Goal: Task Accomplishment & Management: Complete application form

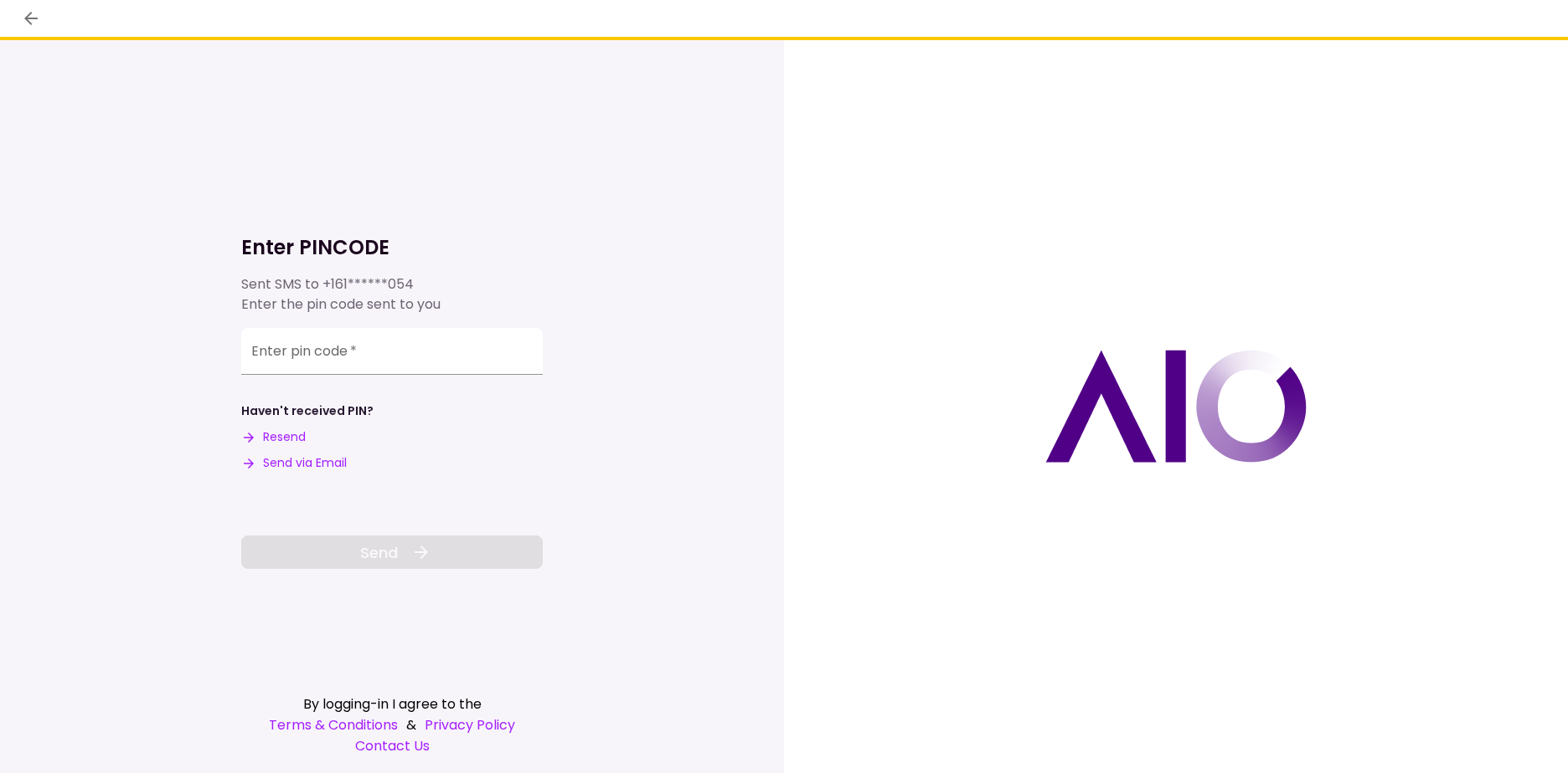
click at [331, 355] on input "Enter pin code   *" at bounding box center [392, 351] width 302 height 47
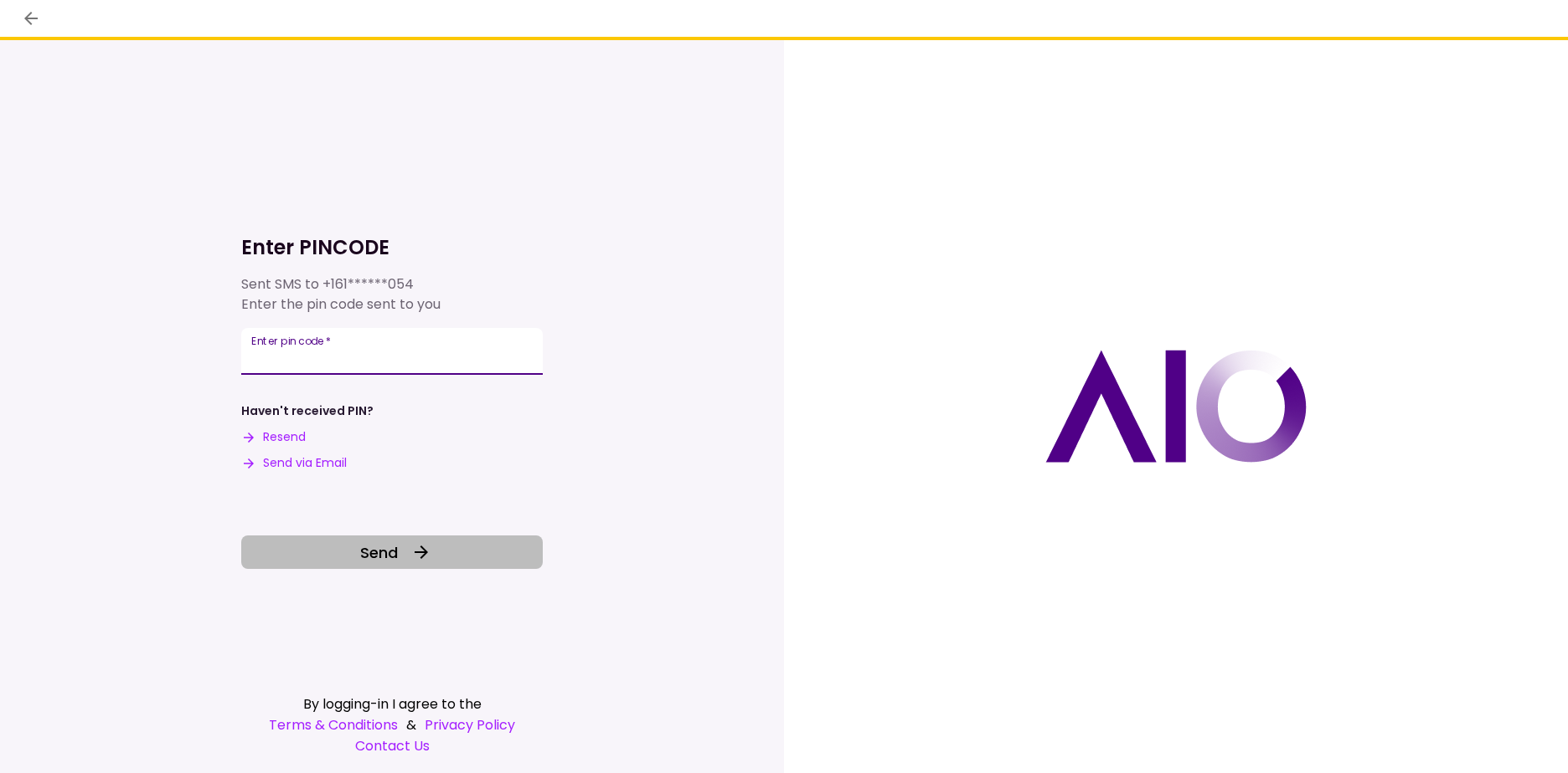
type input "******"
click at [418, 553] on icon at bounding box center [421, 552] width 13 height 13
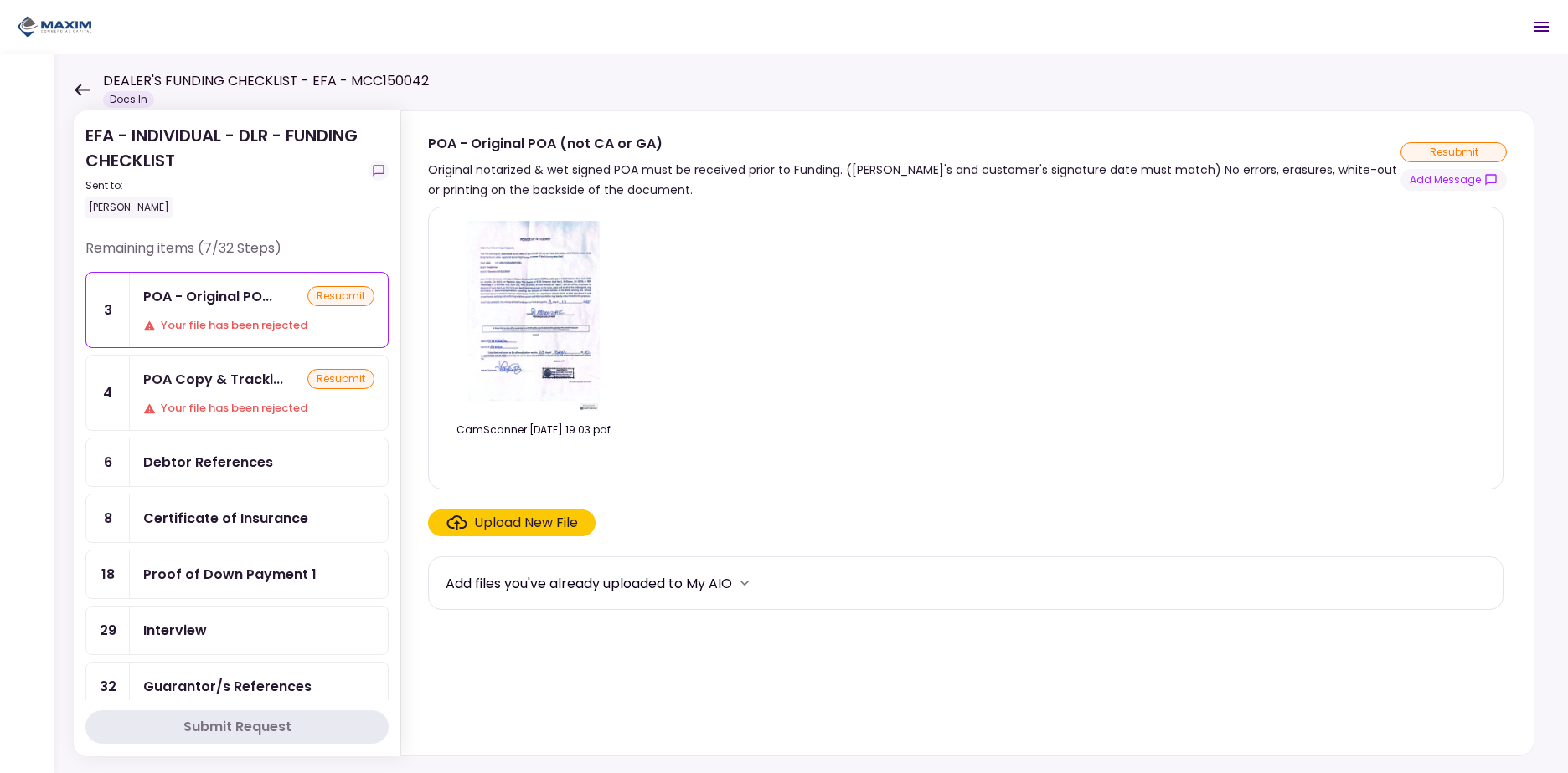
click at [74, 95] on icon at bounding box center [81, 89] width 16 height 12
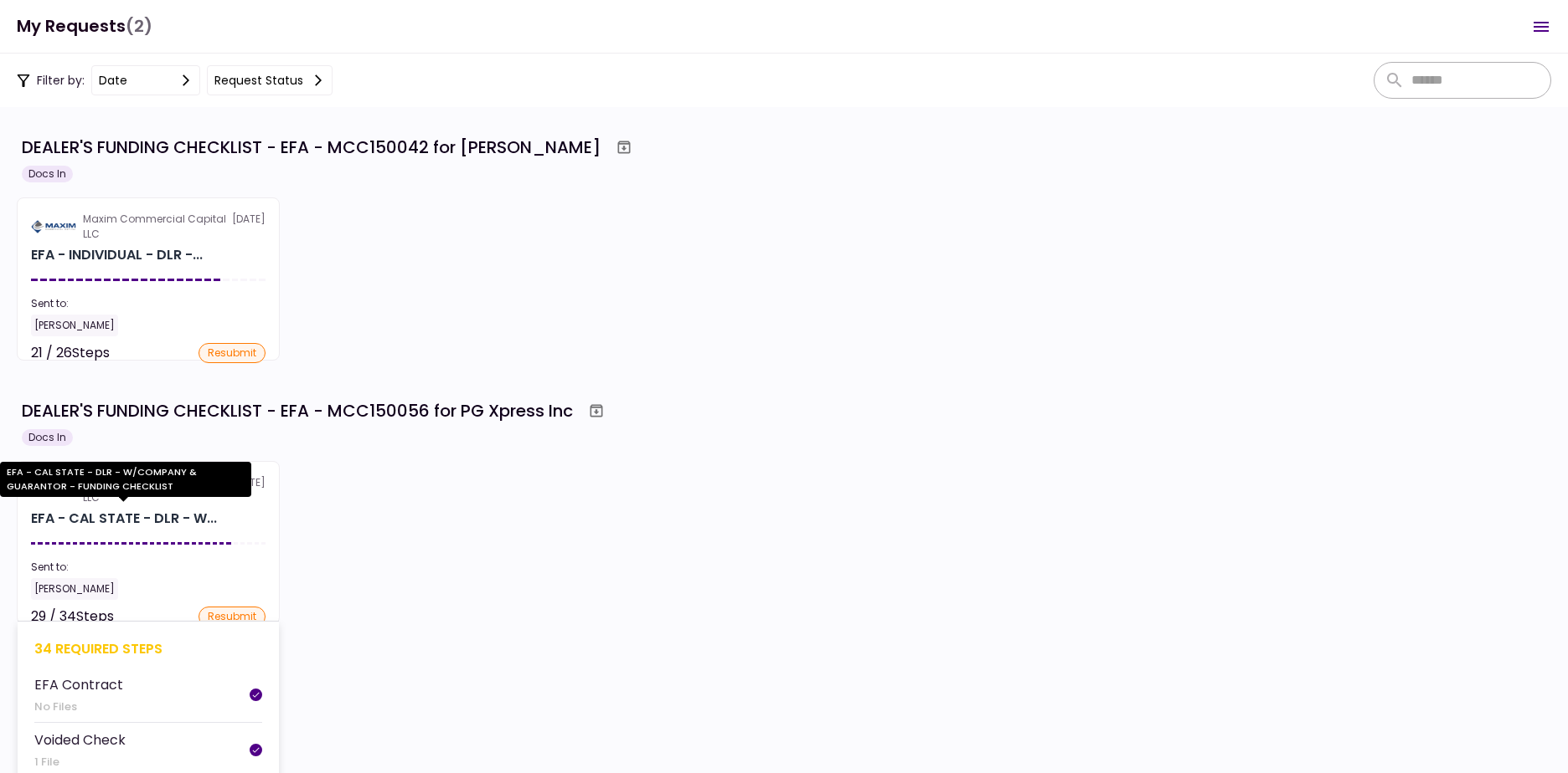
click at [160, 521] on div "EFA - CAL STATE - DLR - W..." at bounding box center [123, 519] width 186 height 20
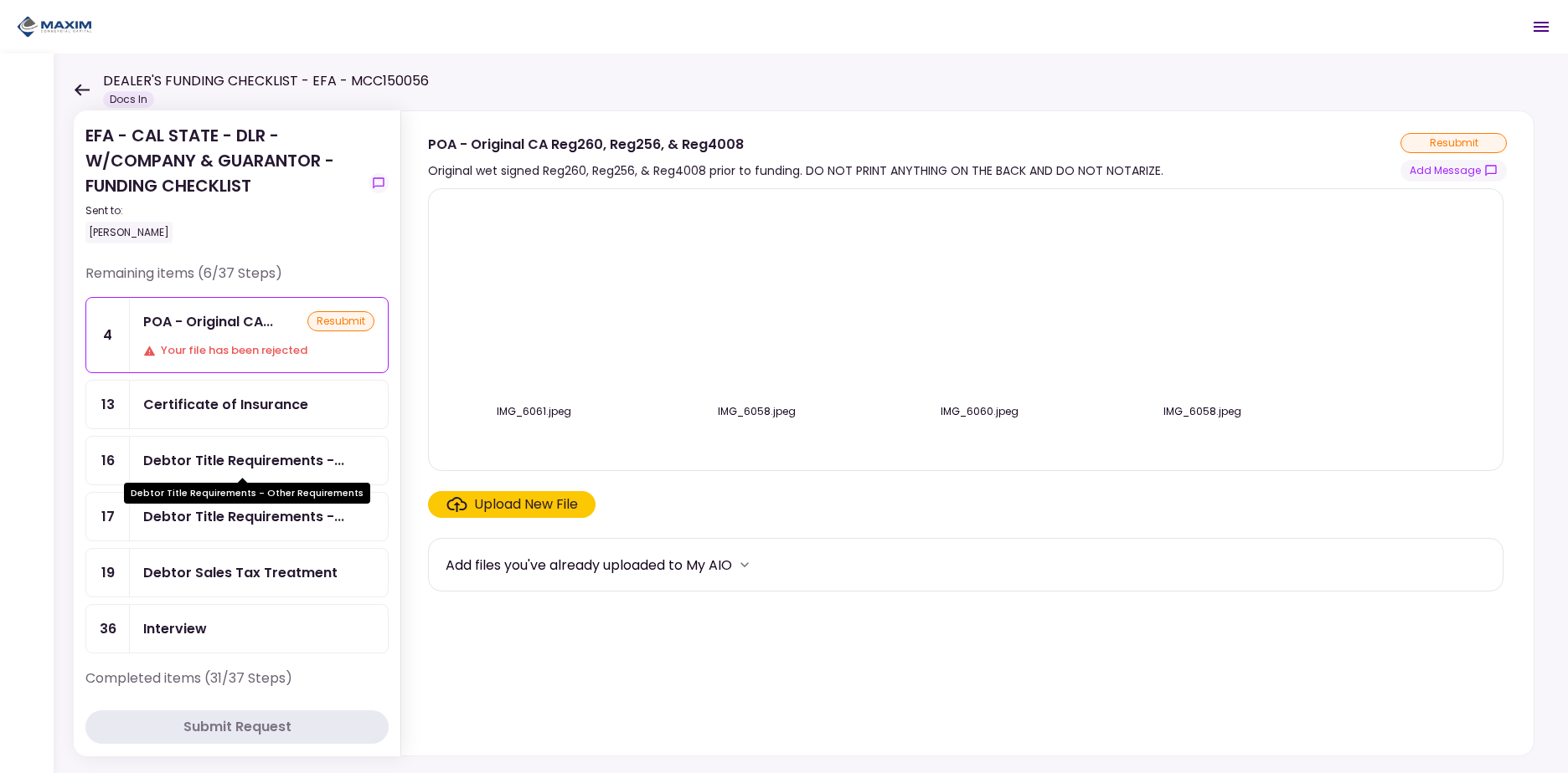
click at [258, 455] on div "Debtor Title Requirements -..." at bounding box center [244, 461] width 201 height 21
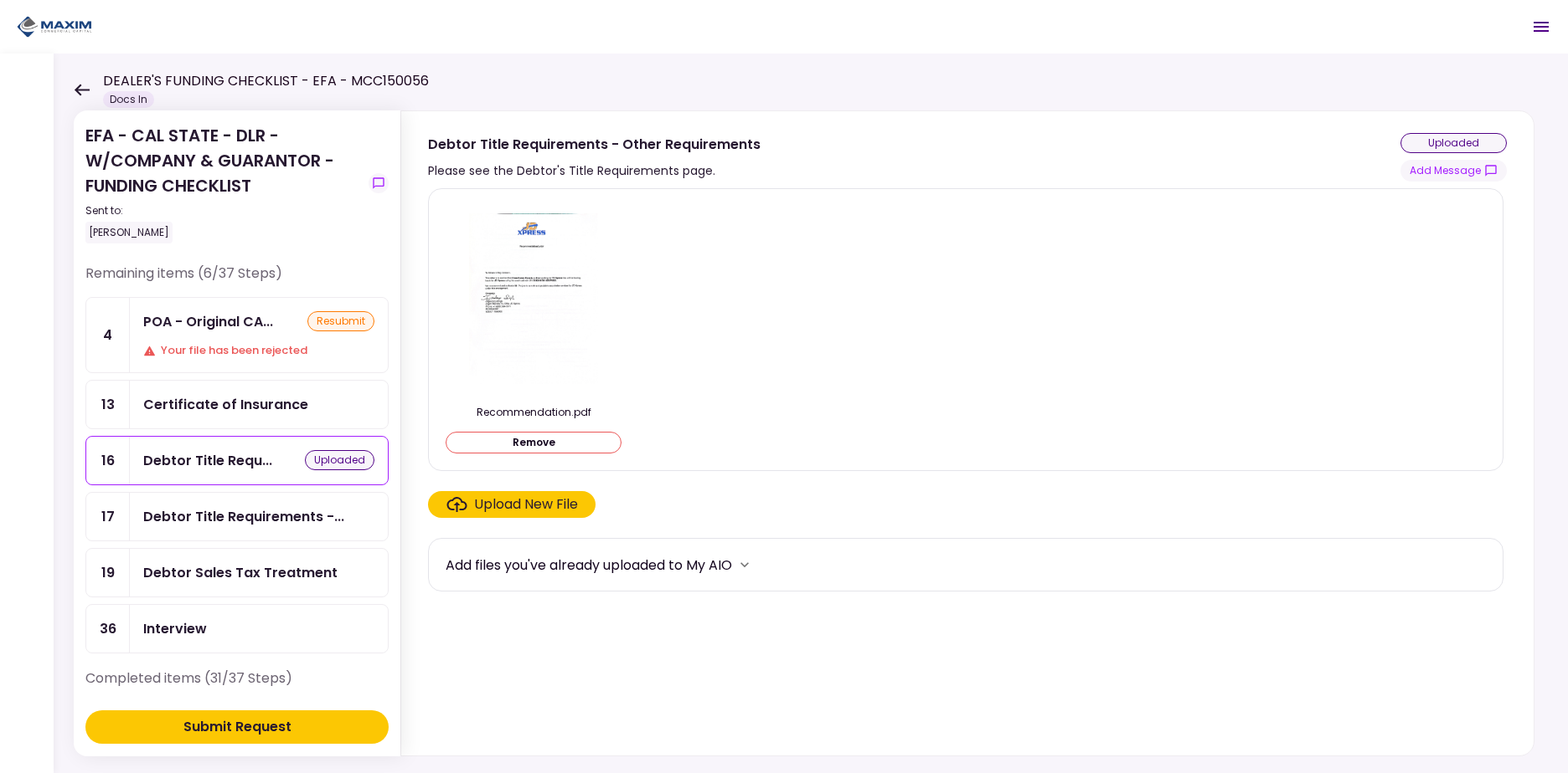
click at [280, 514] on div "Debtor Title Requirements -..." at bounding box center [244, 517] width 201 height 21
click at [282, 568] on div "Debtor Sales Tax Treatment" at bounding box center [240, 573] width 194 height 21
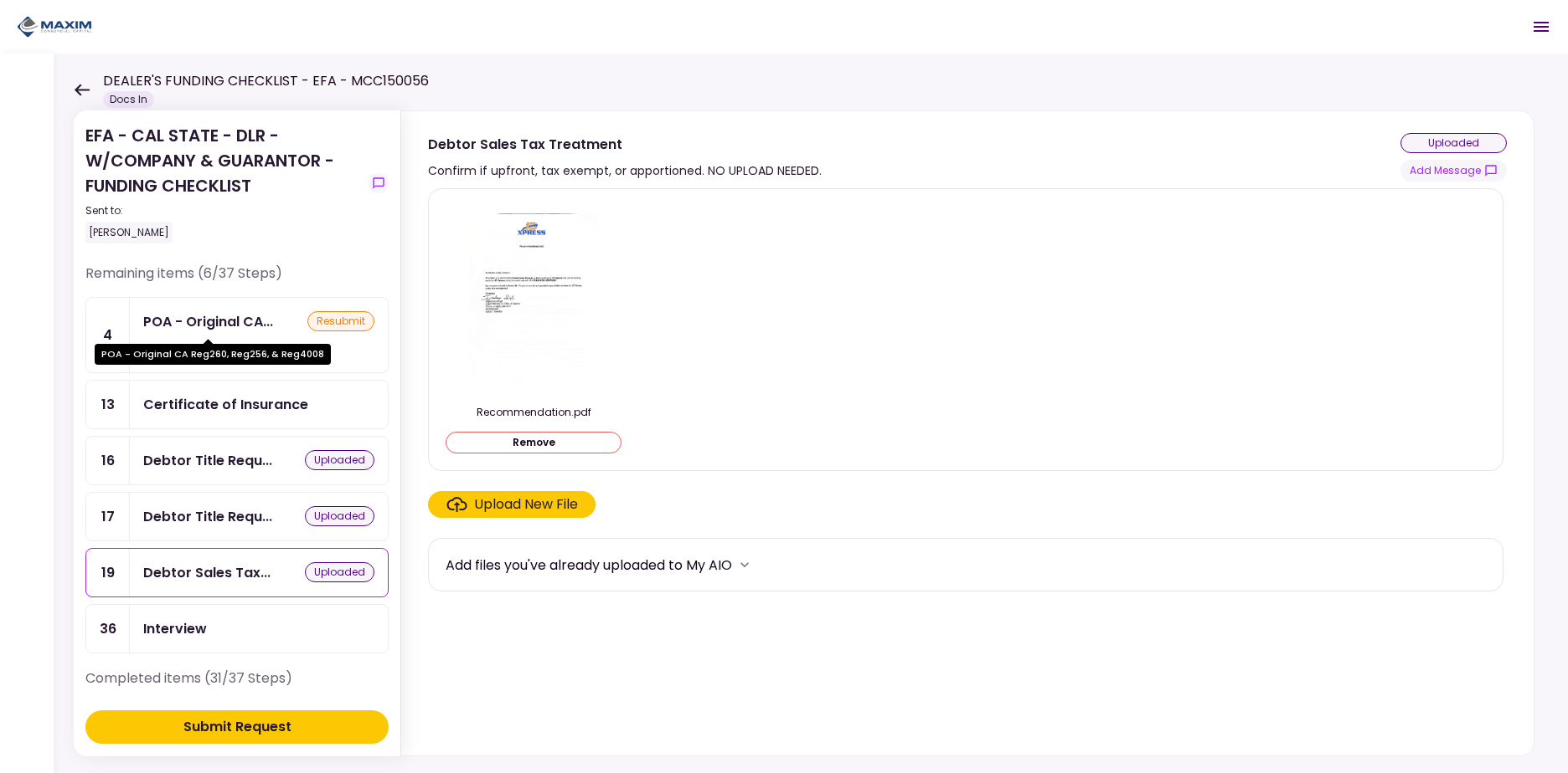
click at [237, 325] on div "POA - Original CA..." at bounding box center [209, 321] width 130 height 21
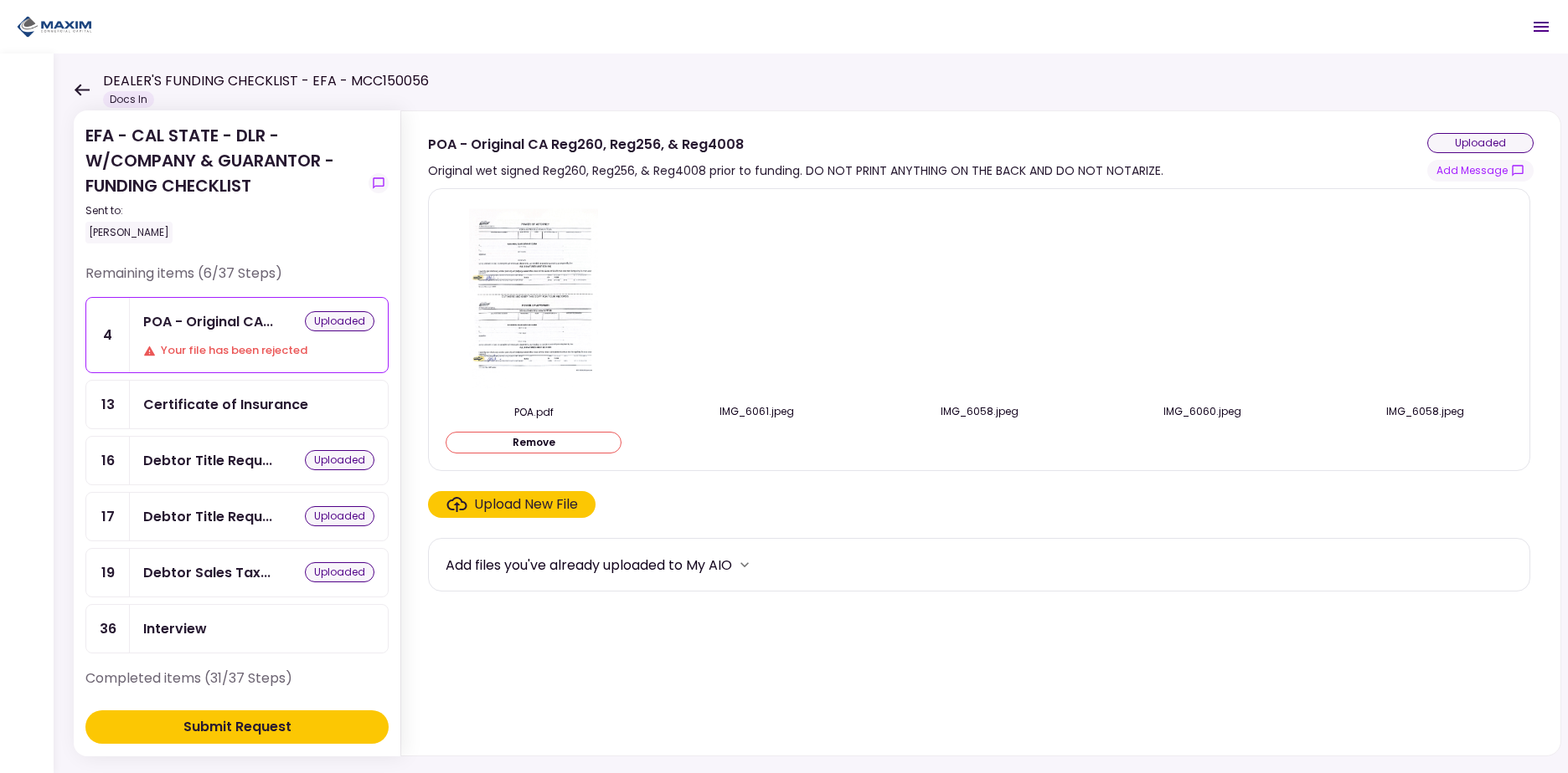
click at [255, 726] on div "Submit Request" at bounding box center [237, 727] width 108 height 20
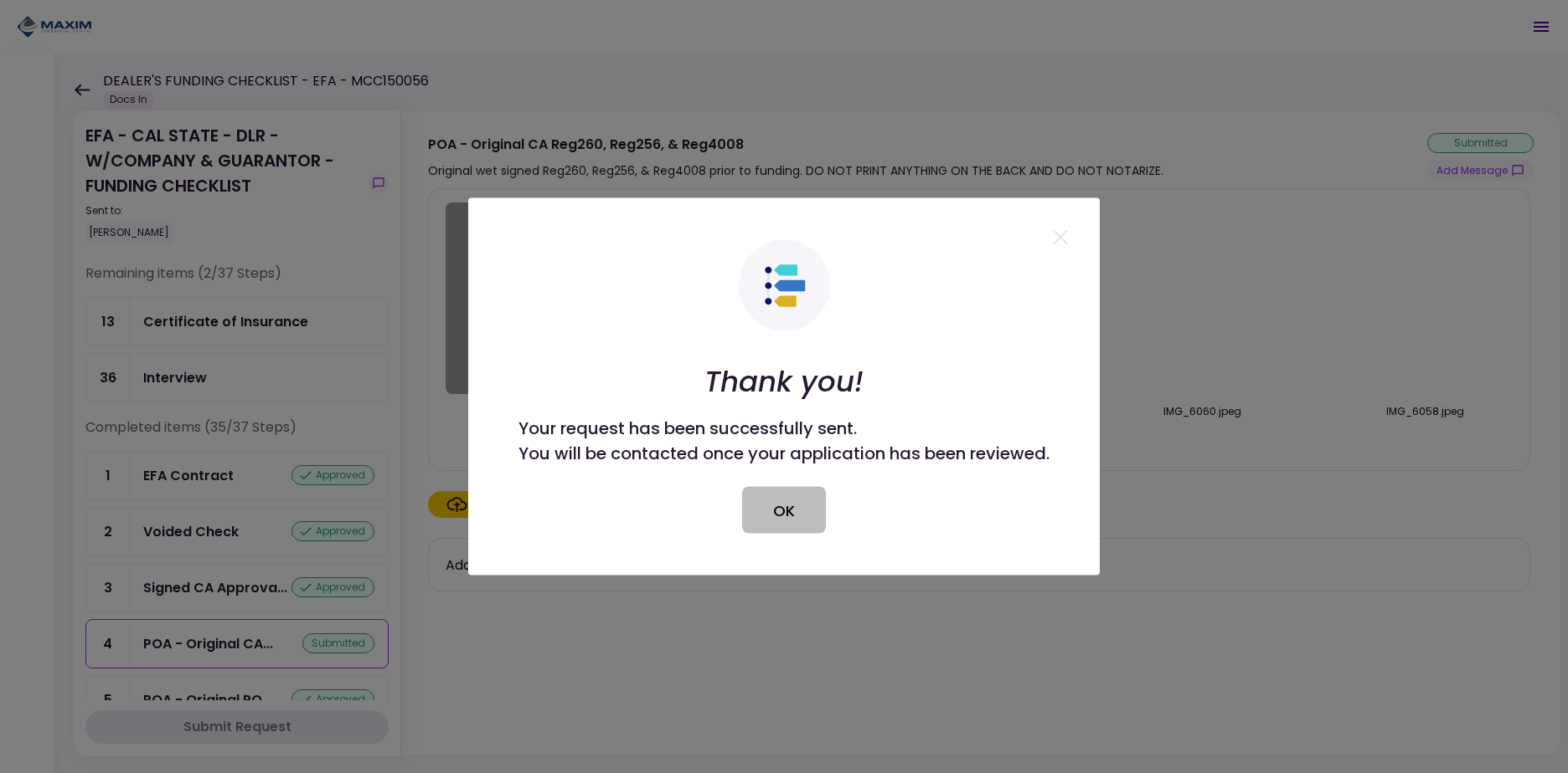
click at [818, 505] on button "OK" at bounding box center [783, 510] width 83 height 47
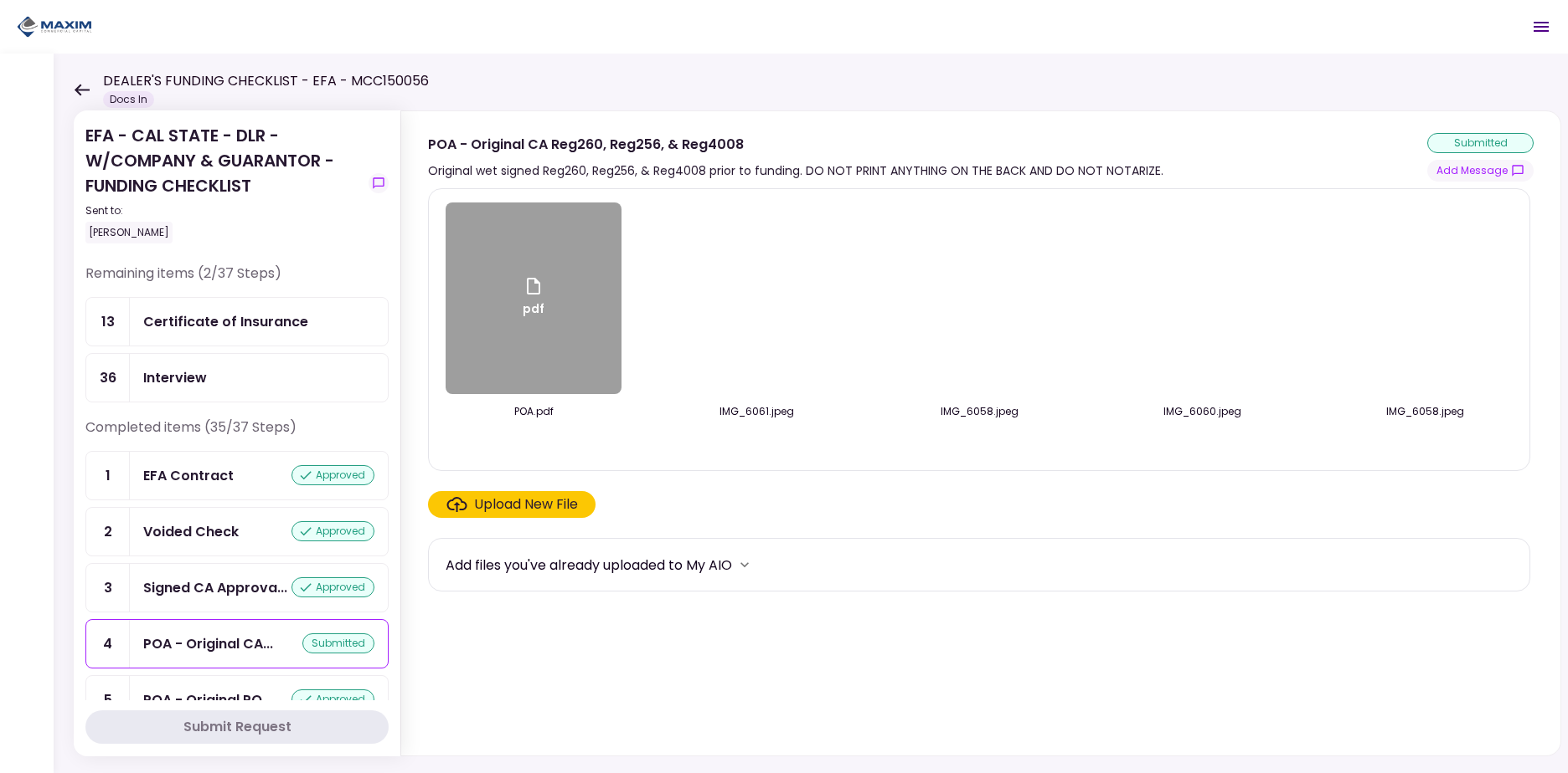
click at [979, 298] on img at bounding box center [979, 298] width 0 height 0
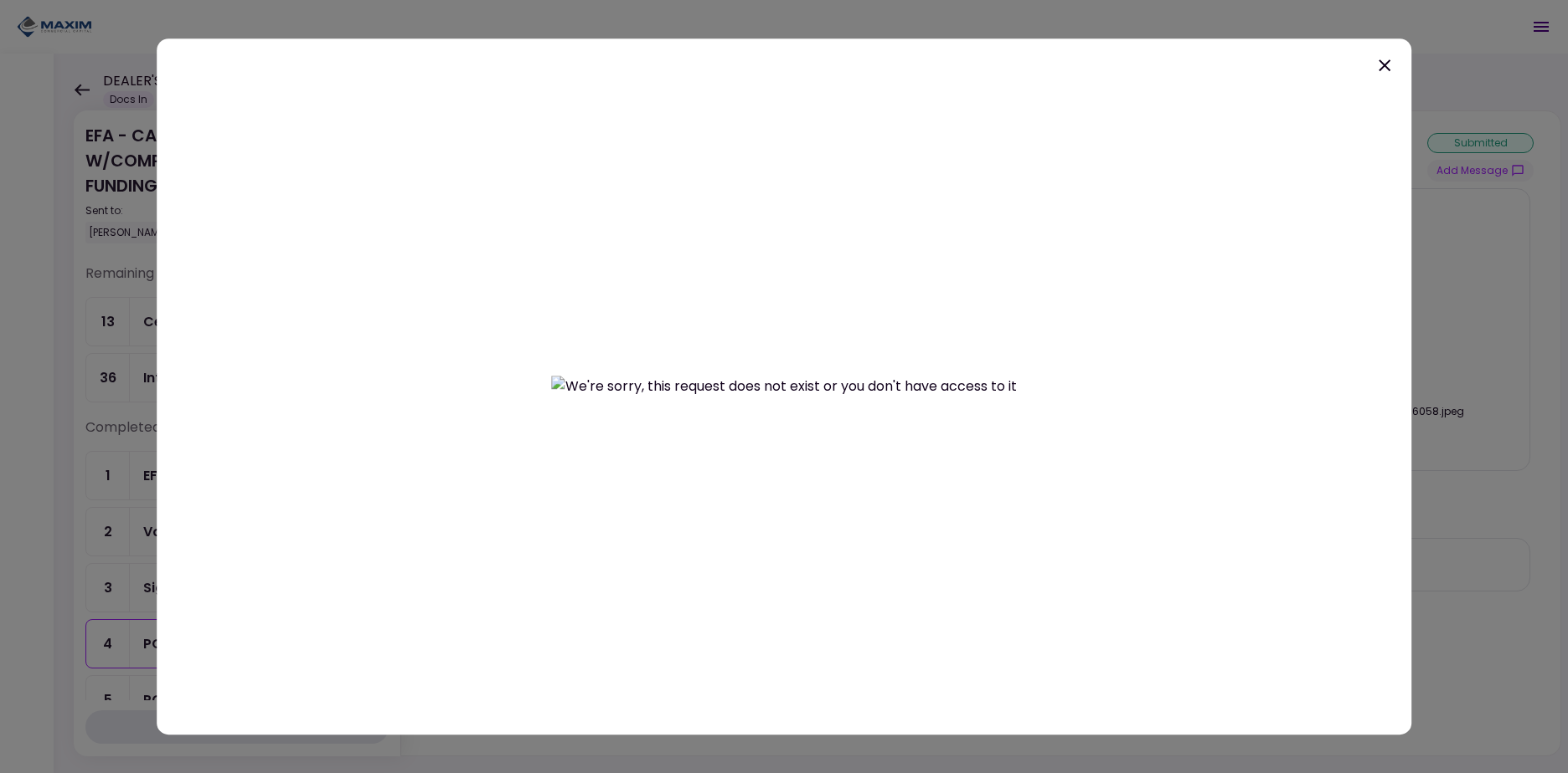
click at [1386, 62] on icon at bounding box center [1384, 65] width 20 height 20
